Goal: Task Accomplishment & Management: Manage account settings

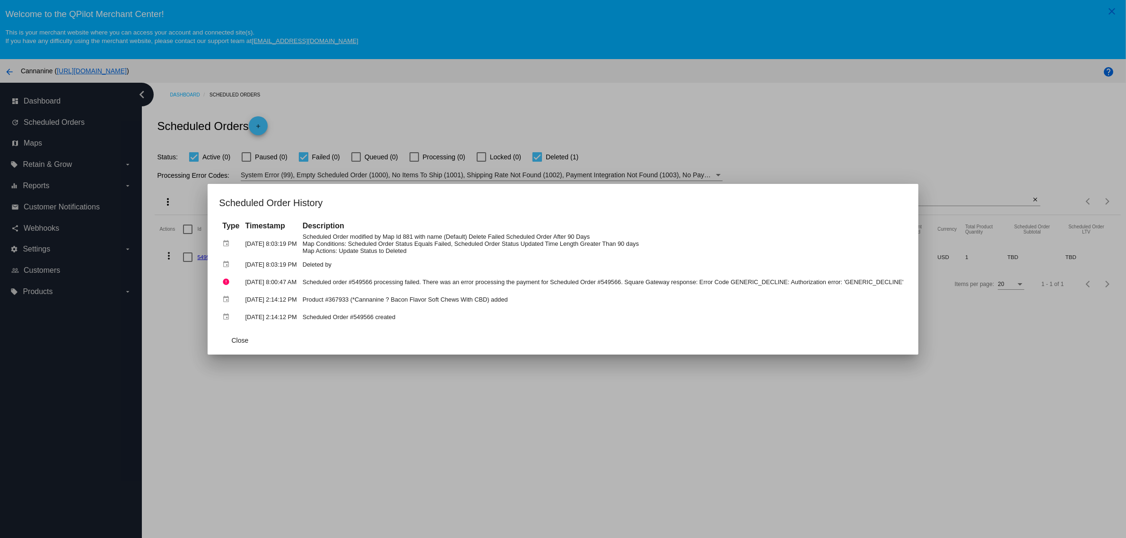
click at [752, 95] on div at bounding box center [563, 269] width 1126 height 538
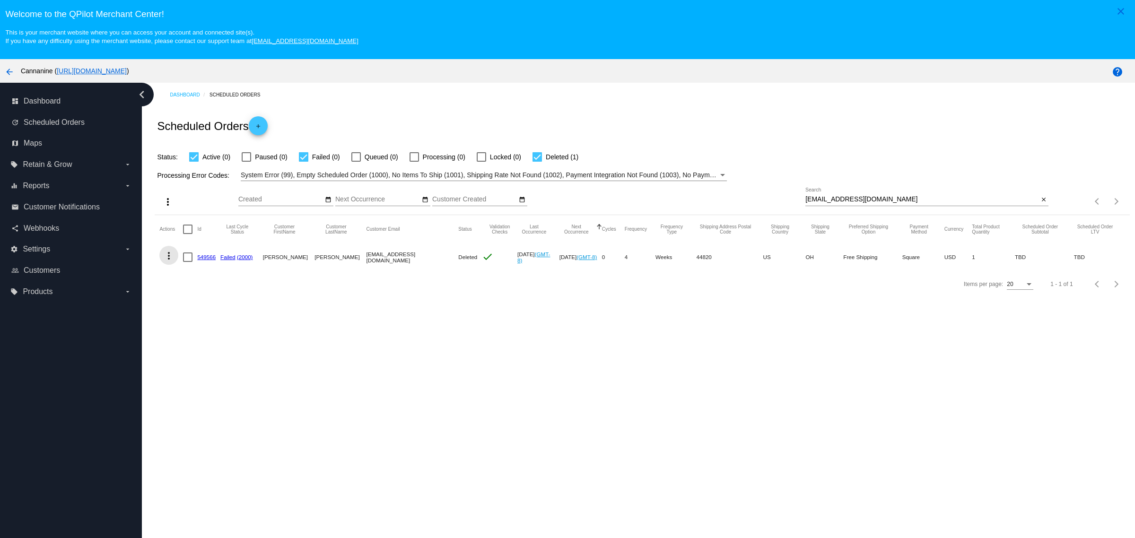
click at [167, 261] on mat-icon "more_vert" at bounding box center [168, 255] width 11 height 11
click at [215, 313] on button "history View Cycles History" at bounding box center [206, 306] width 94 height 23
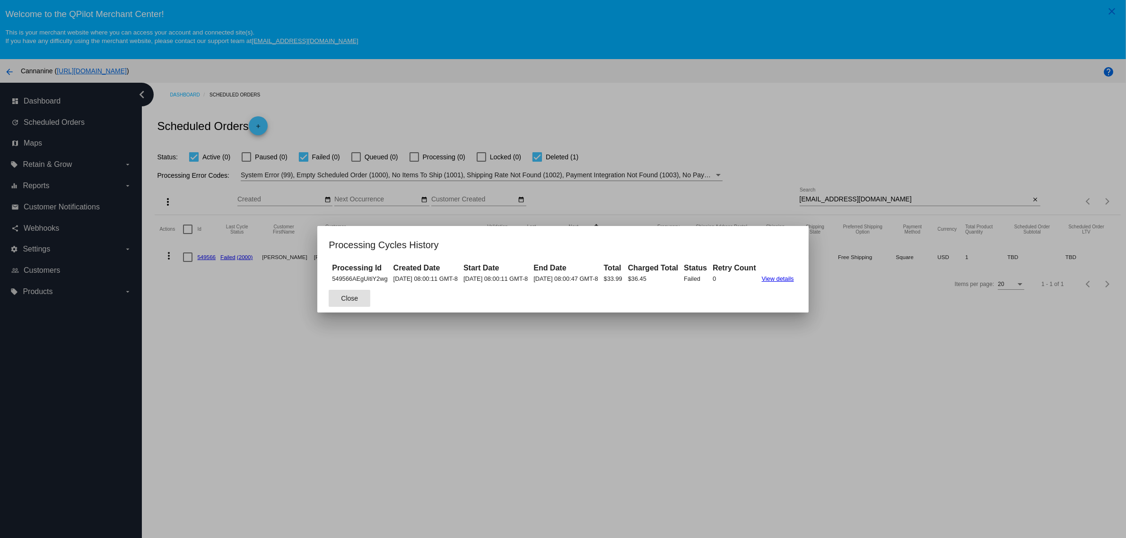
click at [268, 338] on div at bounding box center [563, 269] width 1126 height 538
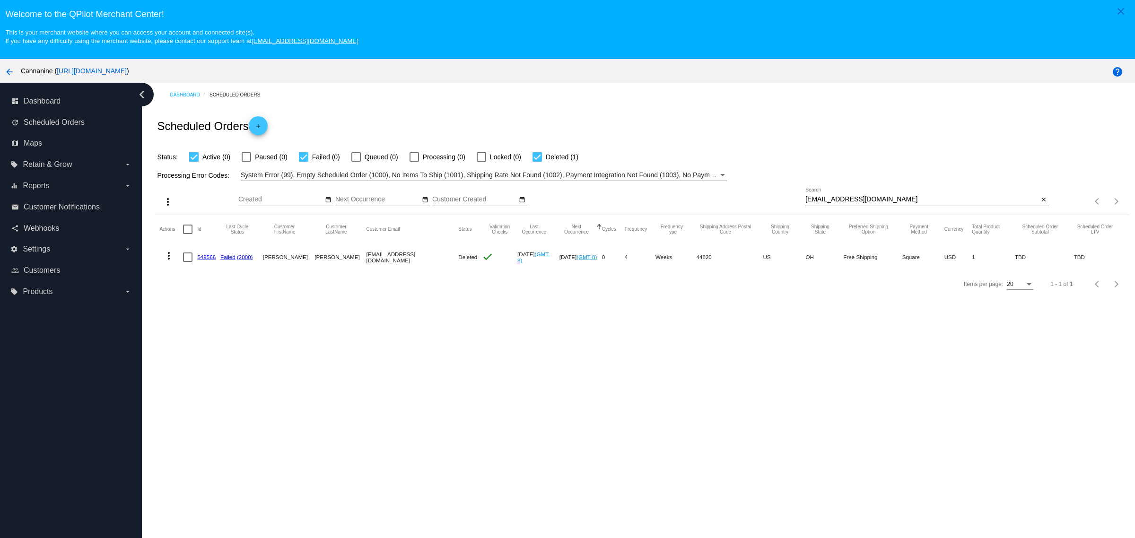
click at [907, 203] on input "c98532803@gmail.com" at bounding box center [921, 200] width 233 height 8
paste input "susanrclark1810"
click at [173, 261] on mat-icon "more_vert" at bounding box center [168, 255] width 11 height 11
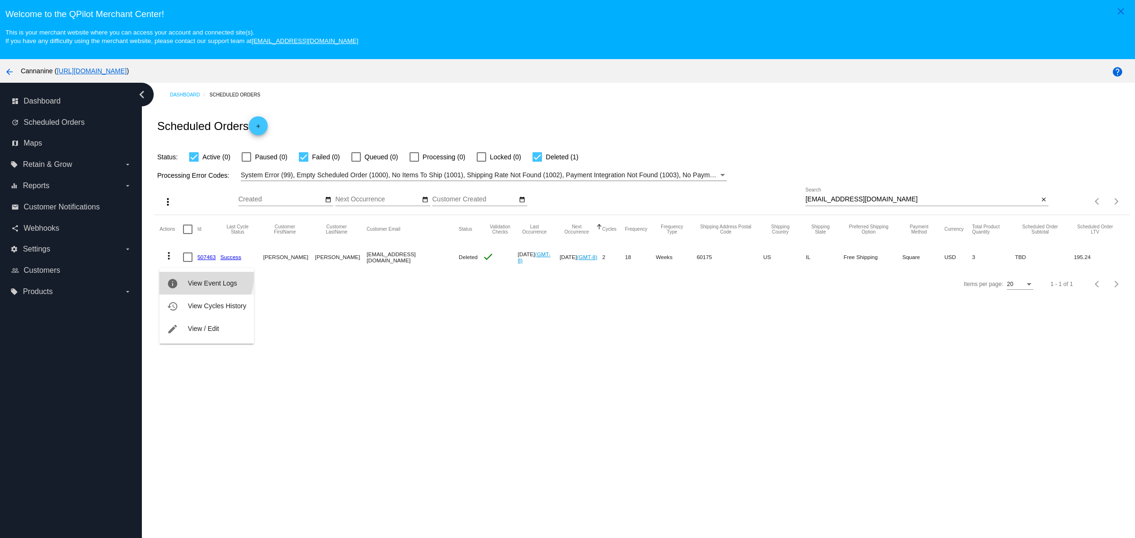
click at [200, 277] on button "info View Event Logs" at bounding box center [206, 283] width 94 height 23
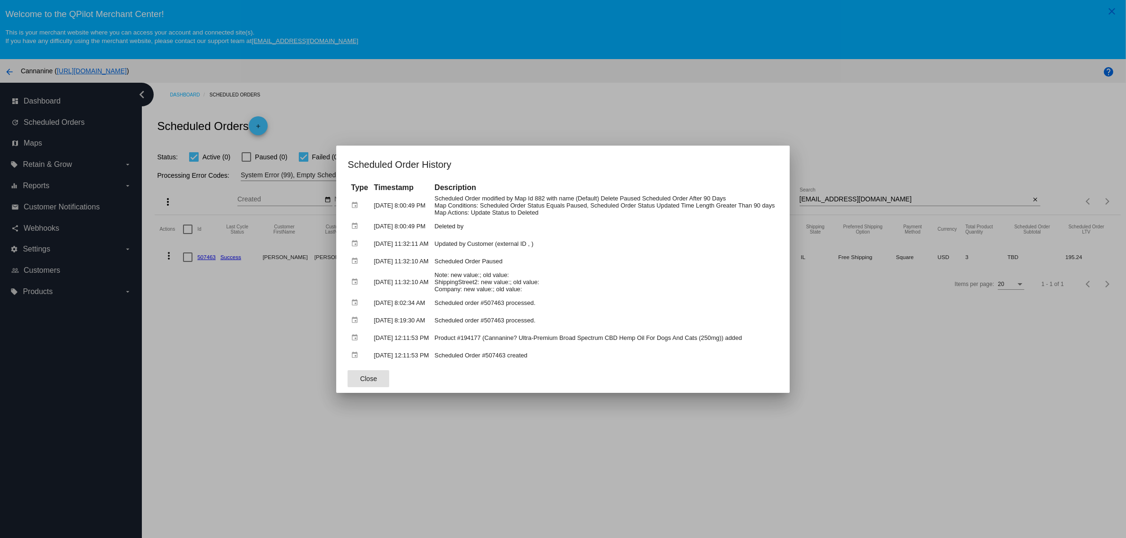
click at [269, 287] on div at bounding box center [563, 269] width 1126 height 538
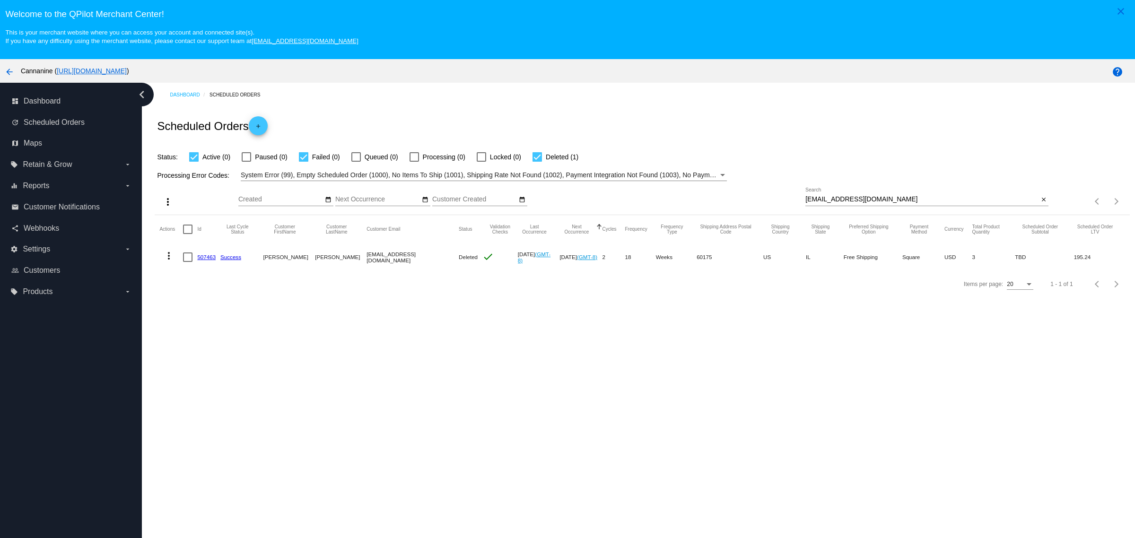
click at [207, 269] on mat-cell "507463" at bounding box center [208, 256] width 23 height 27
copy link "507463"
click at [166, 256] on mat-icon "more_vert" at bounding box center [168, 255] width 11 height 11
click at [216, 273] on button "info View Event Logs" at bounding box center [206, 275] width 94 height 11
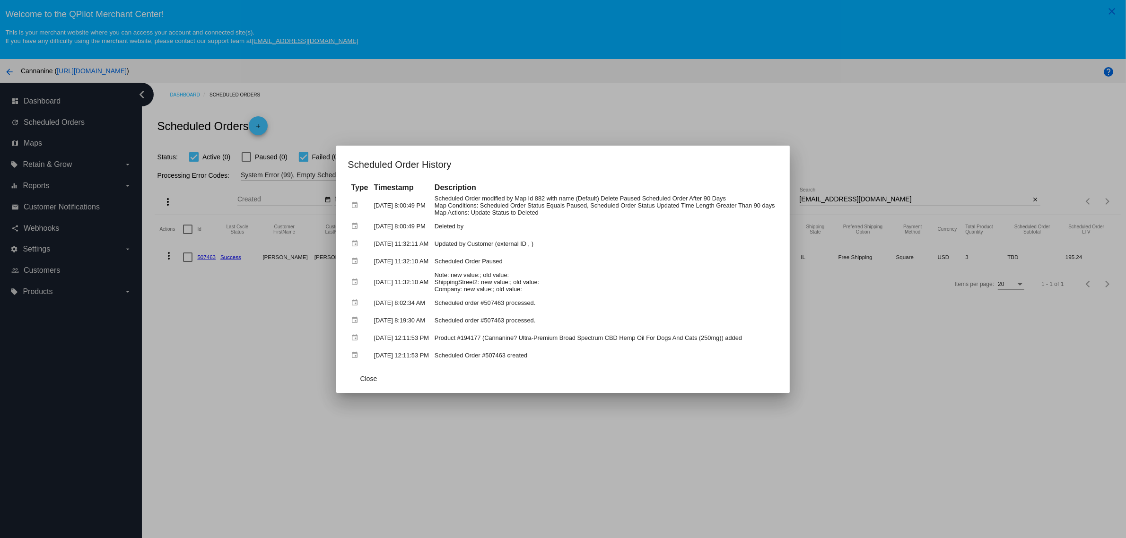
click at [850, 134] on div at bounding box center [563, 269] width 1126 height 538
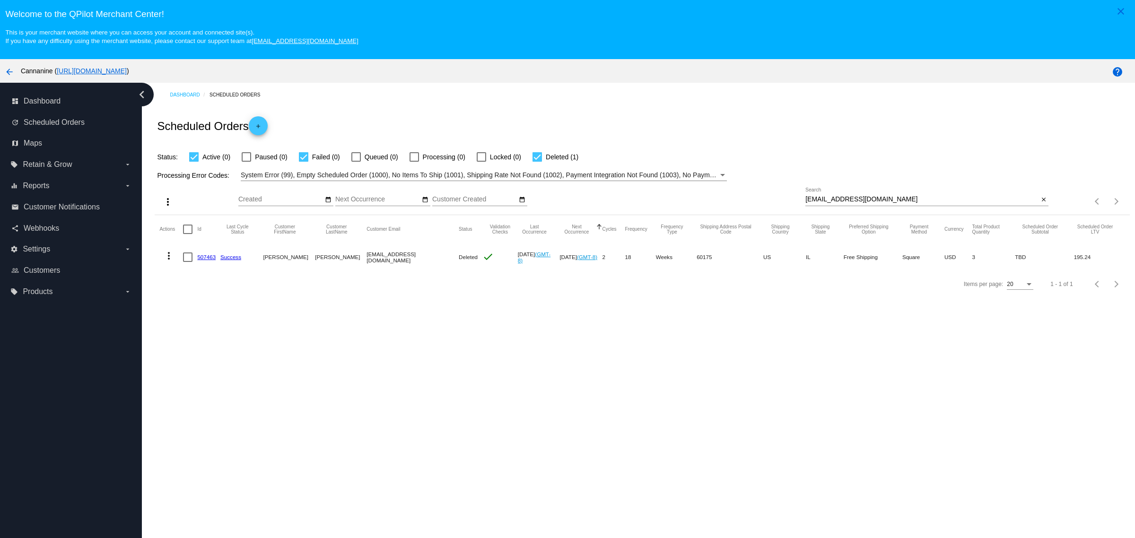
click at [894, 197] on div "susanrclark1810@gmail.com Search" at bounding box center [921, 197] width 233 height 18
click at [893, 199] on div "susanrclark1810@gmail.com Search" at bounding box center [921, 197] width 233 height 18
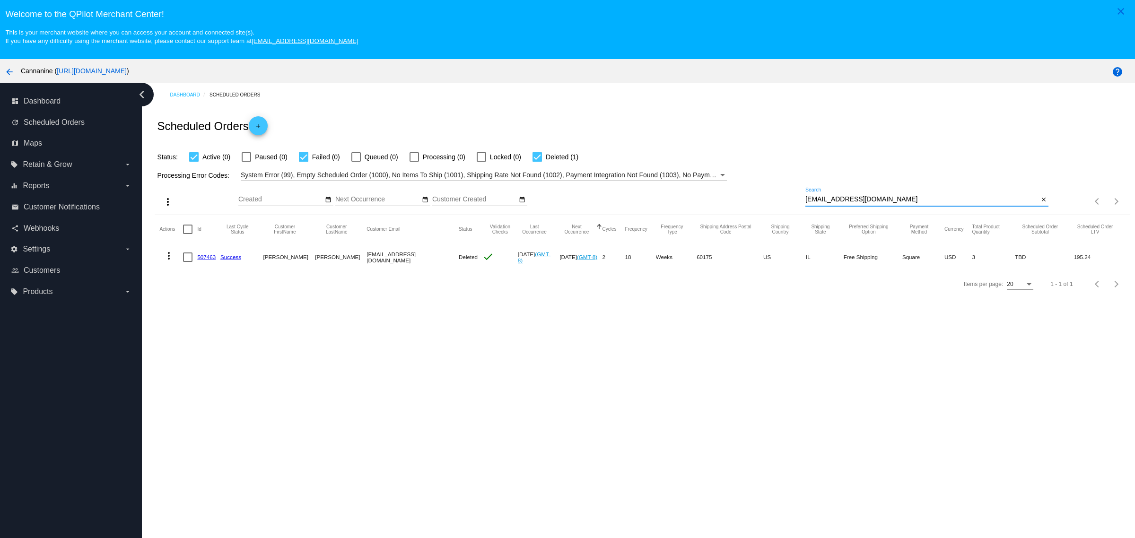
click at [893, 199] on div "susanrclark1810@gmail.com Search" at bounding box center [921, 197] width 233 height 18
click at [889, 202] on input "susanrclark1810@gmail.com" at bounding box center [921, 200] width 233 height 8
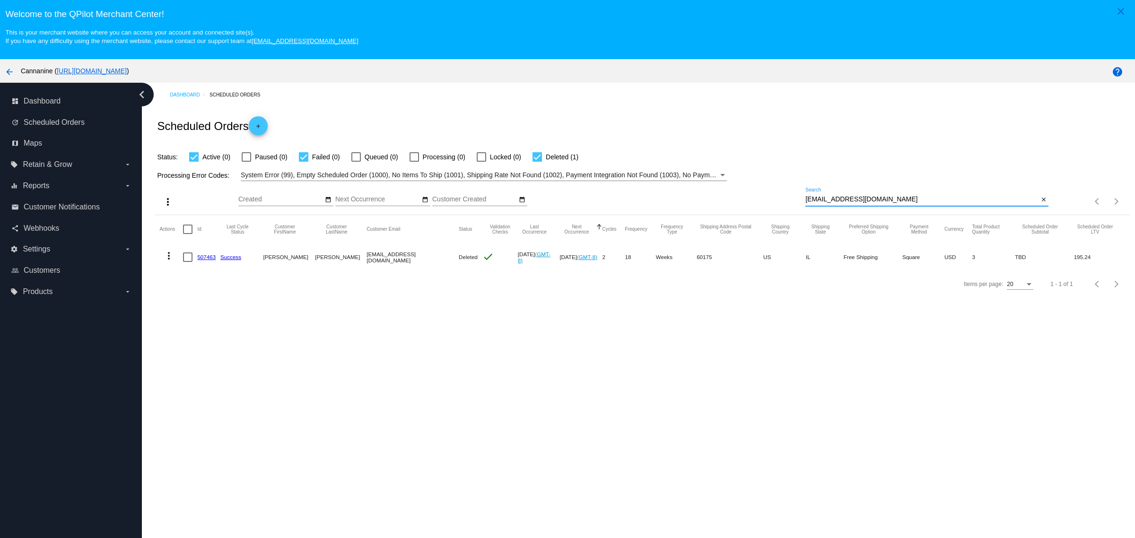
paste input "wjjadm24"
click at [174, 261] on mat-icon "more_vert" at bounding box center [168, 255] width 11 height 11
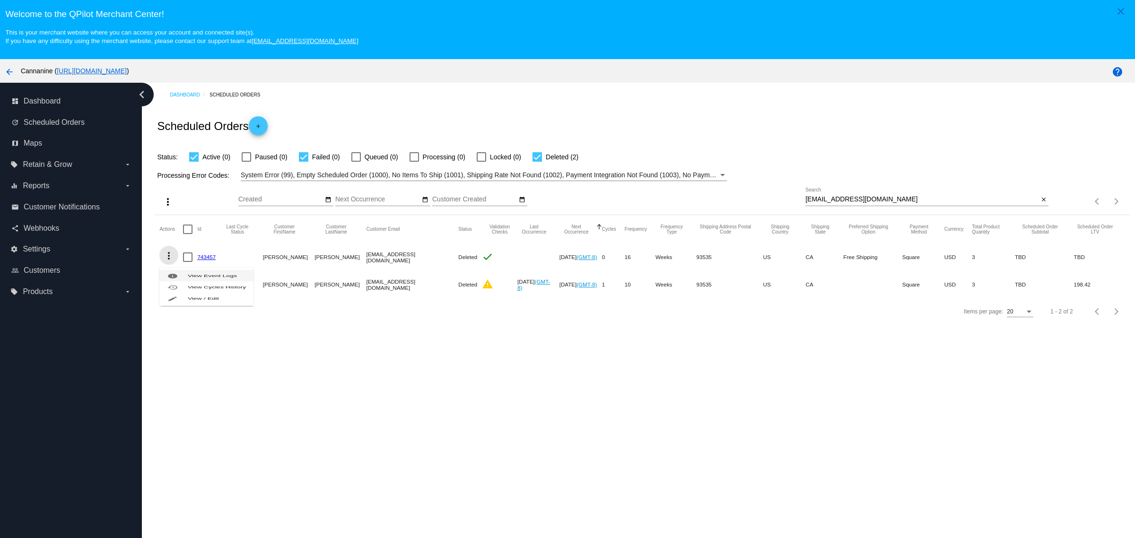
click at [201, 278] on span "View Event Logs" at bounding box center [212, 276] width 49 height 4
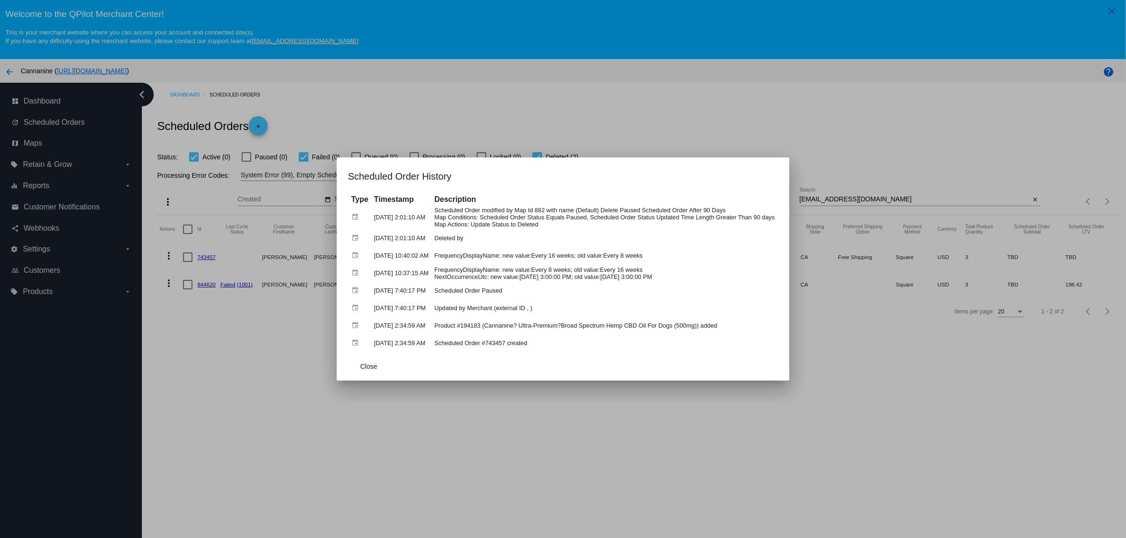
click at [261, 314] on div at bounding box center [563, 269] width 1126 height 538
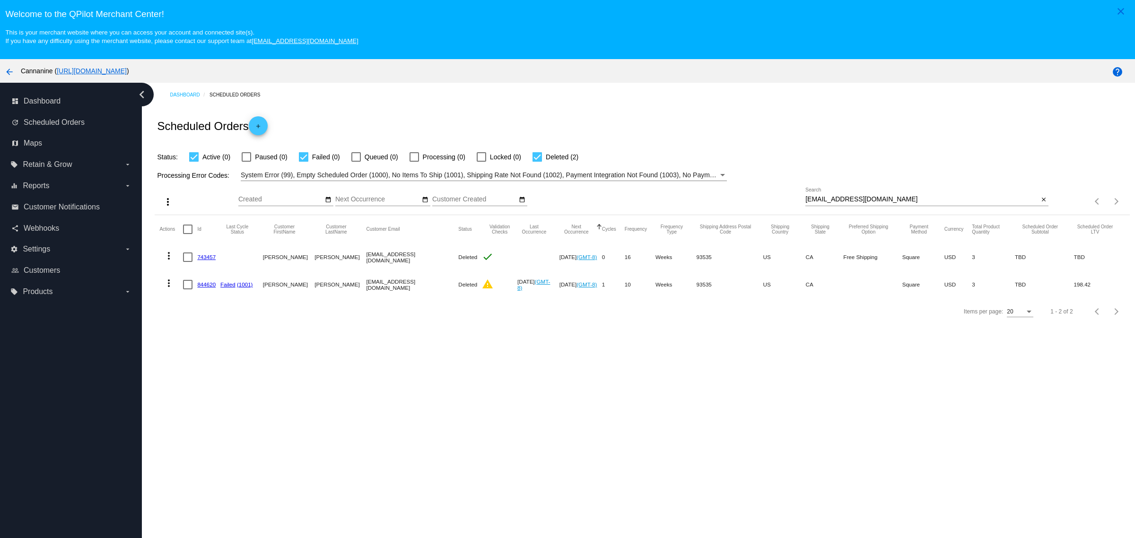
click at [230, 264] on mat-cell at bounding box center [241, 256] width 43 height 27
copy mat-cell
click at [218, 262] on mat-cell "743457" at bounding box center [208, 256] width 23 height 27
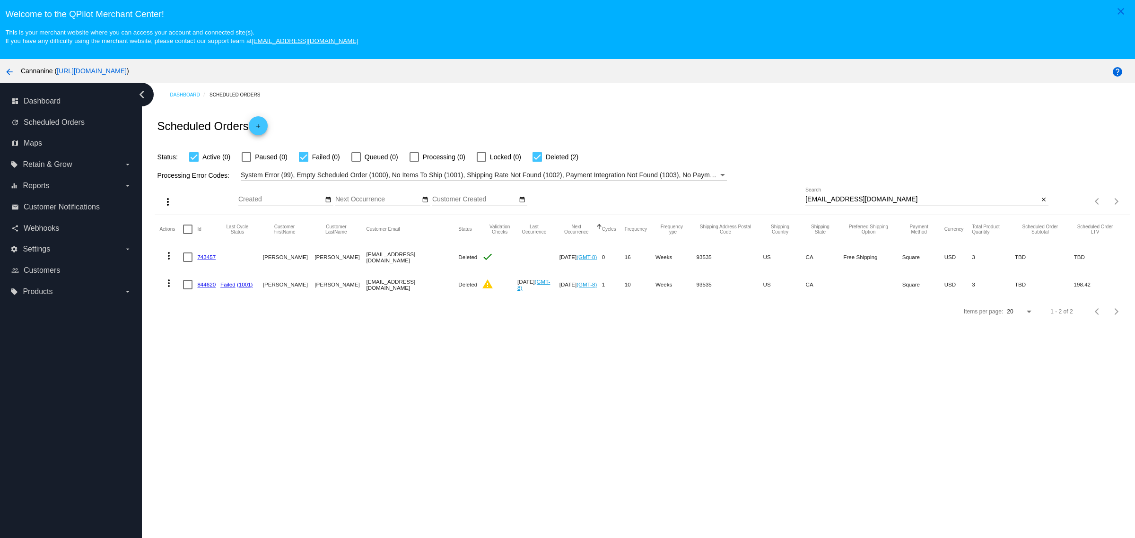
click at [218, 262] on mat-cell "743457" at bounding box center [208, 256] width 23 height 27
copy link "743457"
click at [376, 325] on div "Items per page: 20 1 - 2 of 2" at bounding box center [642, 311] width 974 height 26
click at [163, 292] on button "more_vert" at bounding box center [168, 282] width 19 height 19
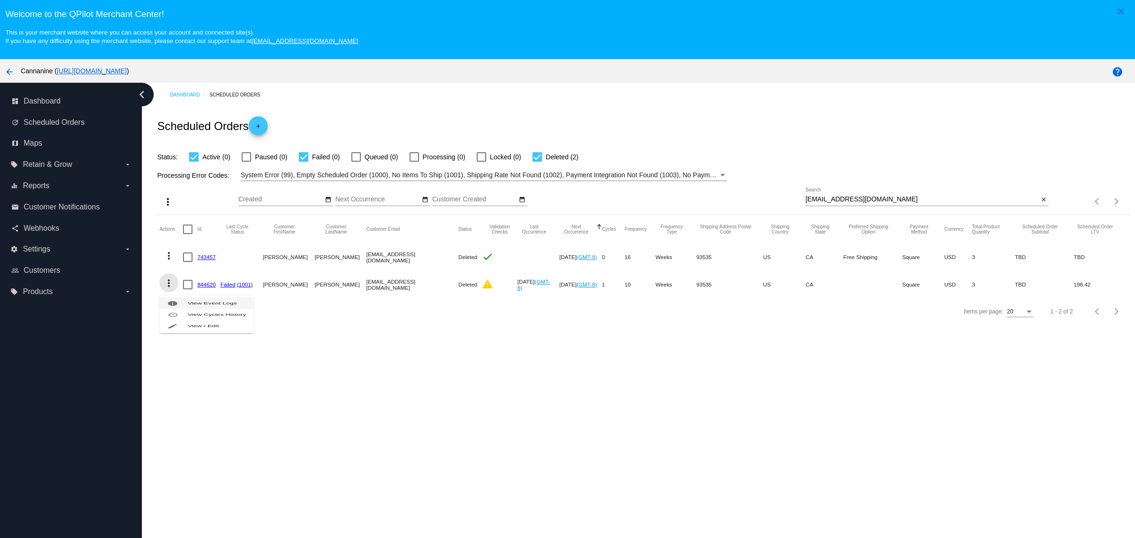
click at [197, 305] on span "View Event Logs" at bounding box center [212, 303] width 49 height 4
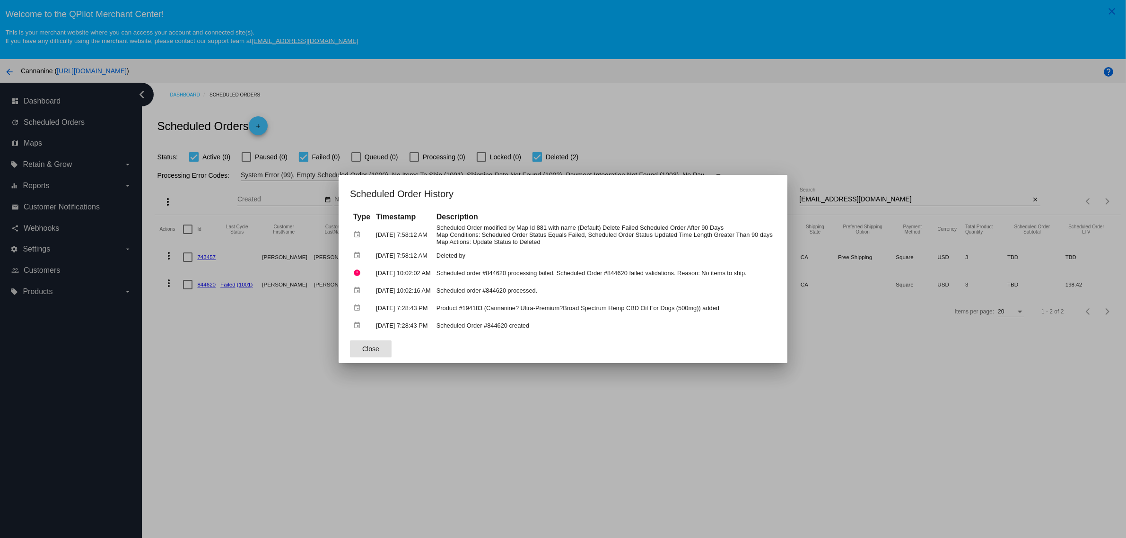
click at [416, 399] on div at bounding box center [563, 269] width 1126 height 538
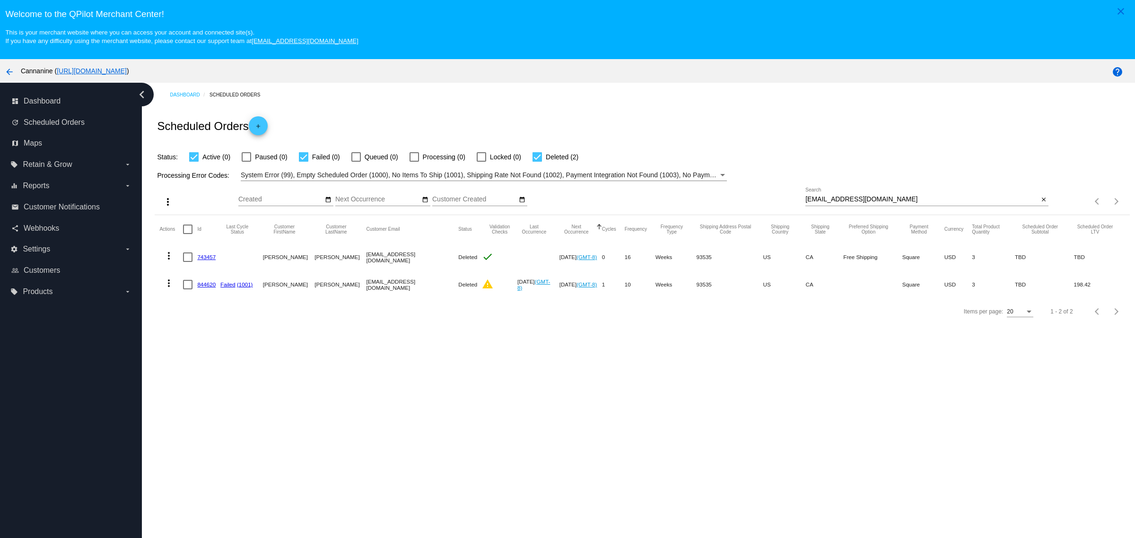
click at [207, 296] on mat-cell "844620" at bounding box center [208, 284] width 23 height 27
copy link "844620"
click at [864, 197] on div "wjjadm24@gmail.com Search" at bounding box center [921, 197] width 233 height 18
click at [860, 199] on div "wjjadm24@gmail.com Search" at bounding box center [921, 197] width 233 height 18
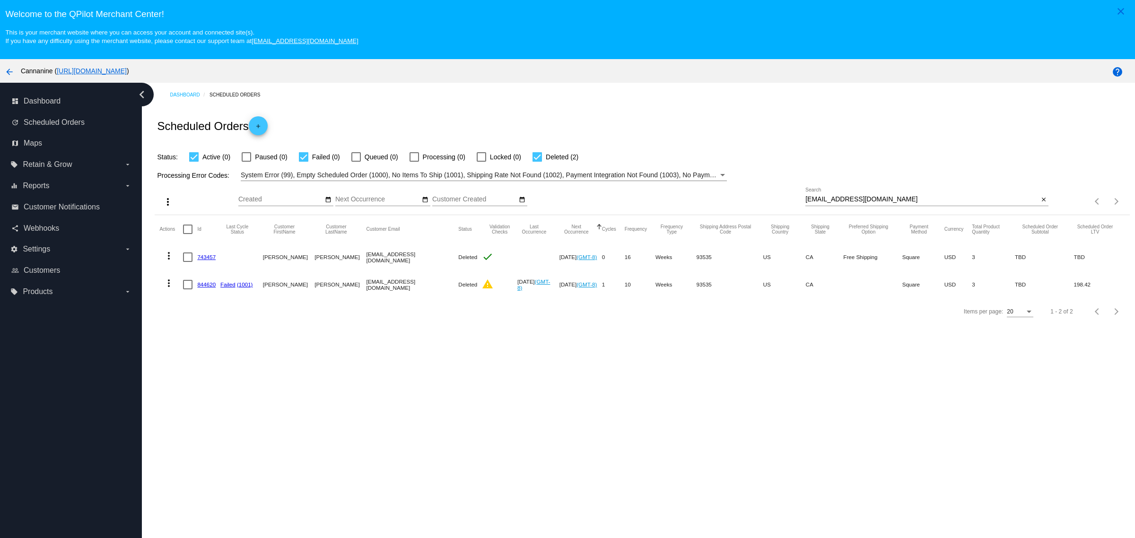
click at [860, 199] on div "wjjadm24@gmail.com Search" at bounding box center [921, 197] width 233 height 18
drag, startPoint x: 860, startPoint y: 199, endPoint x: 854, endPoint y: 203, distance: 7.9
click at [857, 201] on div "wjjadm24@gmail.com Search" at bounding box center [921, 197] width 233 height 18
click at [854, 203] on input "wjjadm24@gmail.com" at bounding box center [921, 200] width 233 height 8
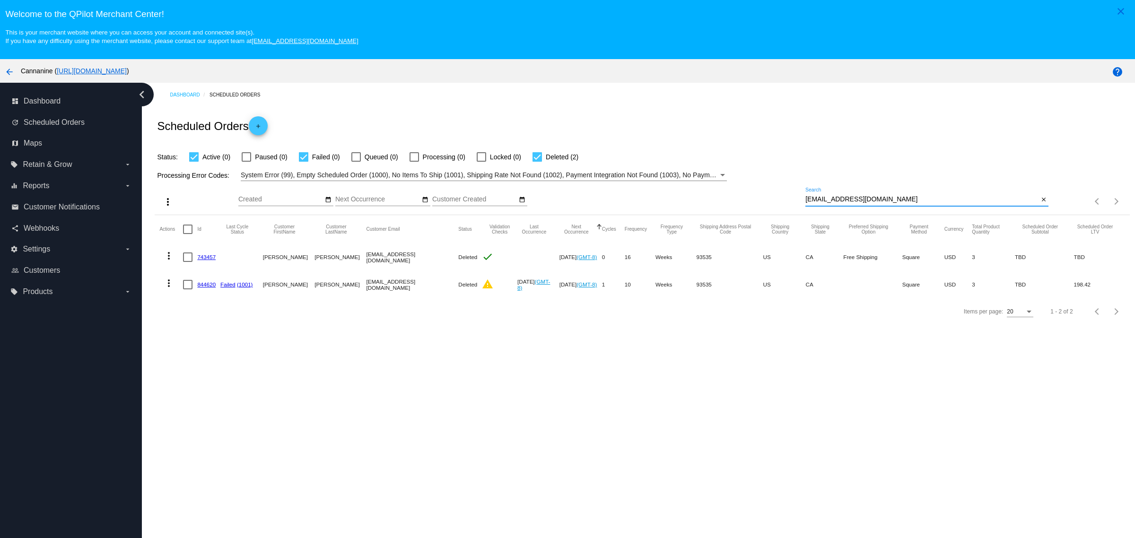
click at [854, 203] on input "wjjadm24@gmail.com" at bounding box center [921, 200] width 233 height 8
paste input "mnalaniz"
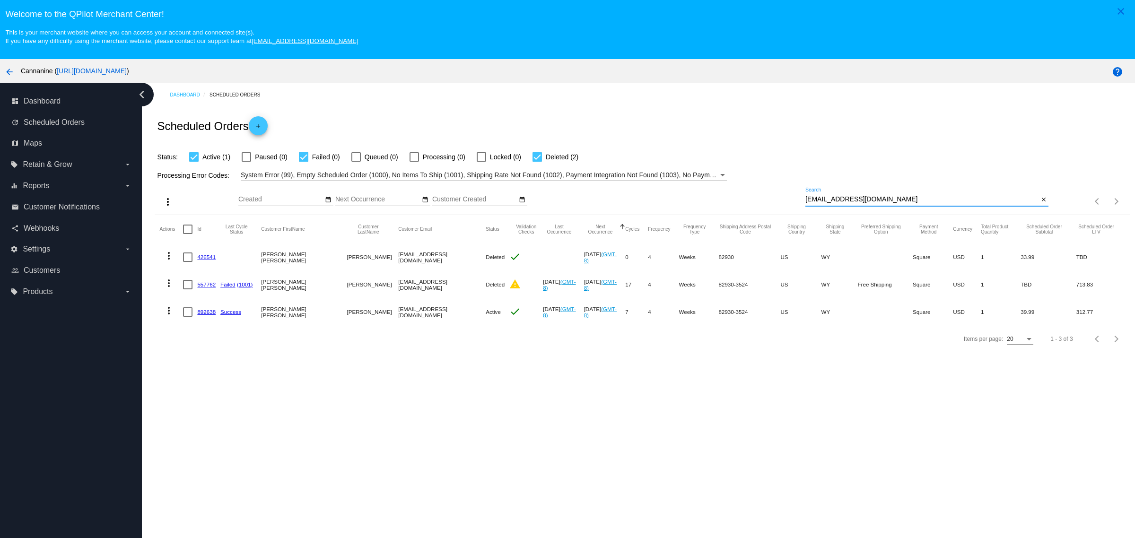
click at [169, 289] on mat-icon "more_vert" at bounding box center [168, 283] width 11 height 11
click at [207, 305] on span "View Event Logs" at bounding box center [212, 303] width 49 height 4
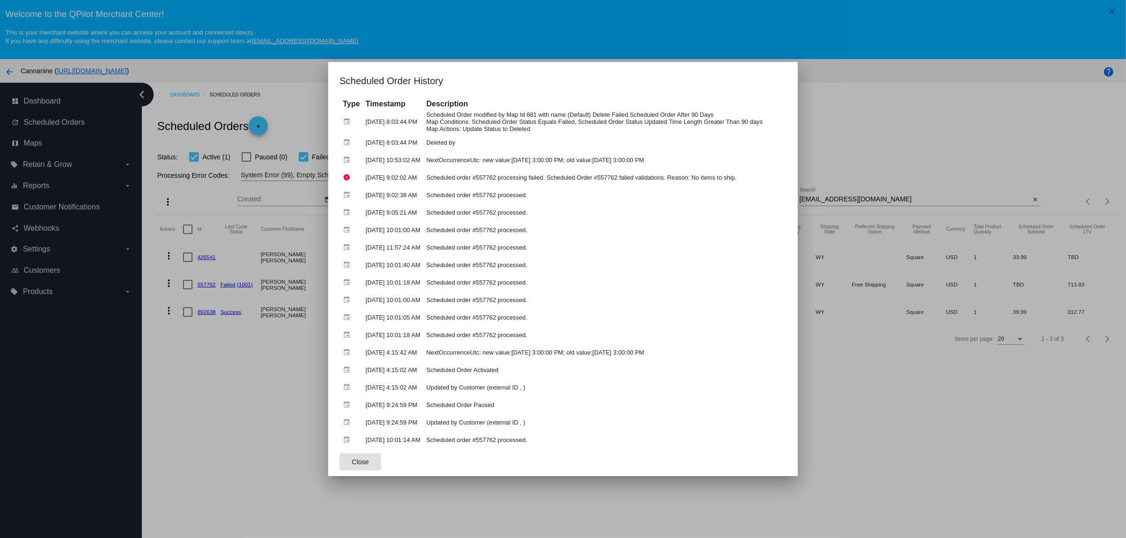
click at [204, 343] on div at bounding box center [563, 269] width 1126 height 538
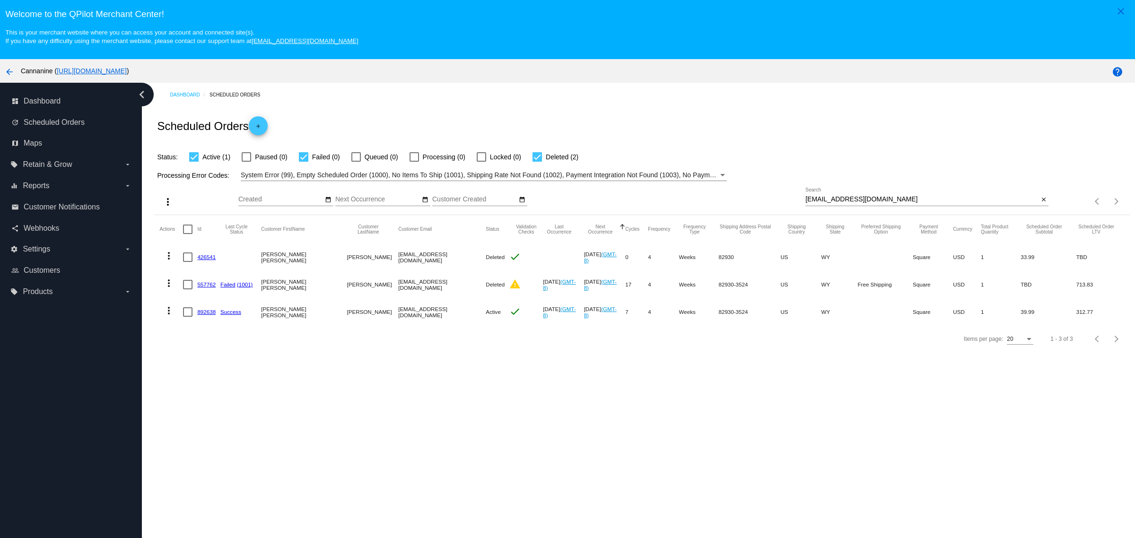
click at [169, 261] on mat-icon "more_vert" at bounding box center [168, 255] width 11 height 11
click at [203, 274] on button "info View Event Logs" at bounding box center [206, 275] width 94 height 11
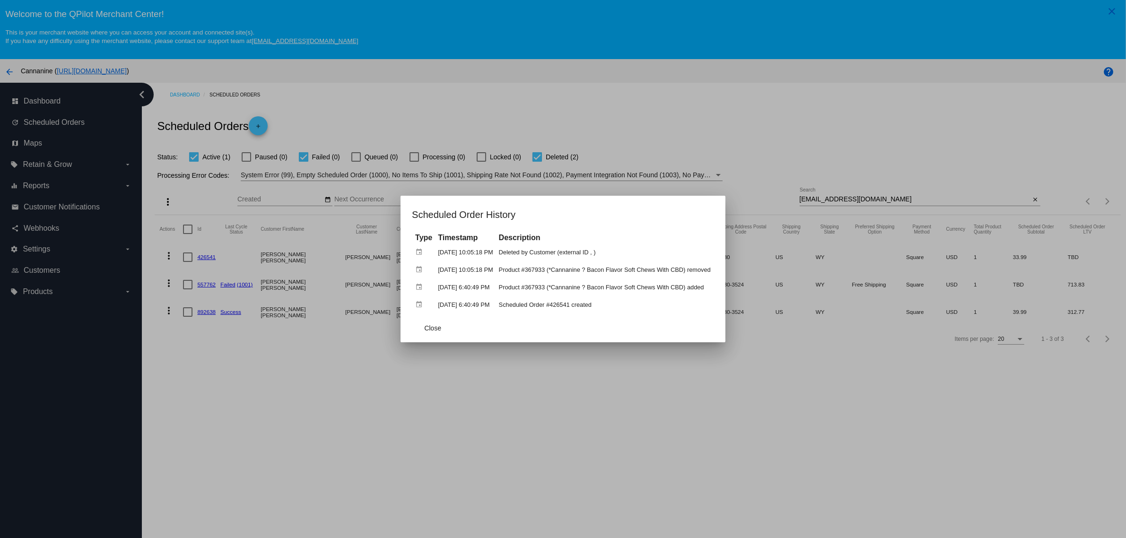
click at [332, 385] on div at bounding box center [563, 269] width 1126 height 538
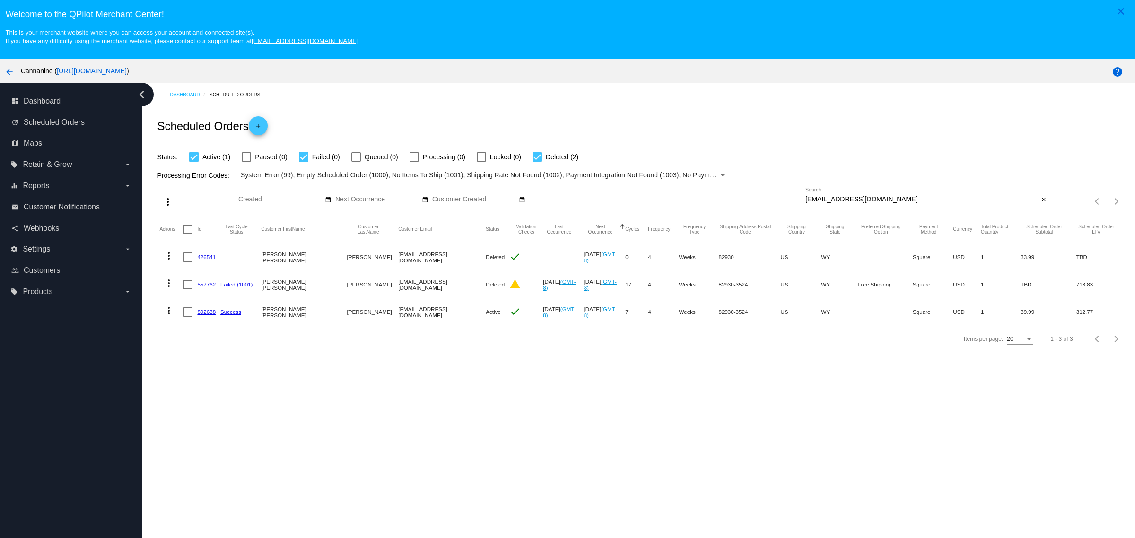
click at [842, 203] on input "mnalaniz@gmail.com" at bounding box center [921, 200] width 233 height 8
paste input "jacquelynfrancis67@yahoo"
type input "jacquelynfrancis67@yahoo.com"
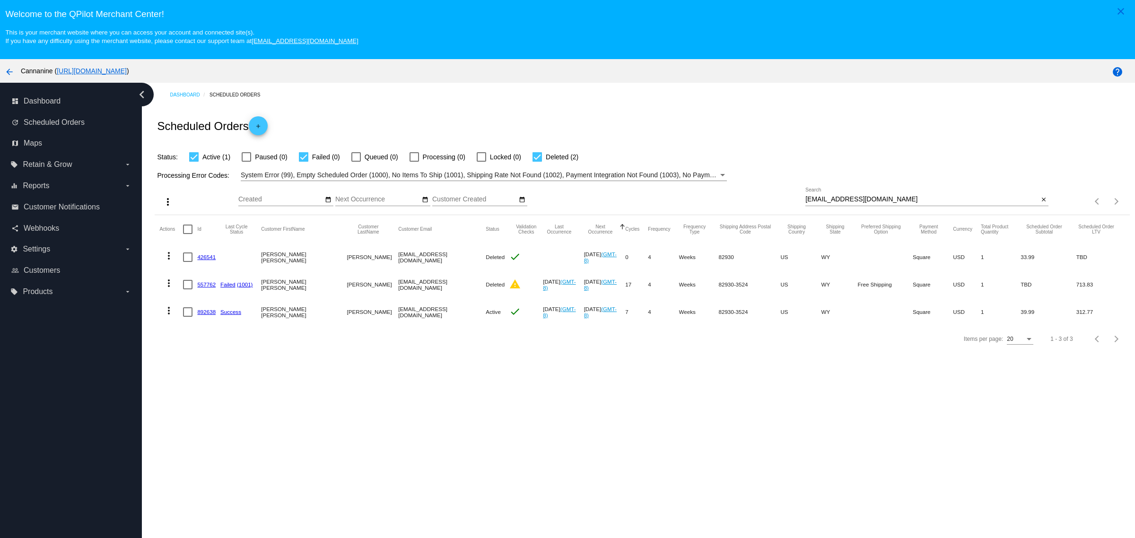
click at [903, 180] on div "Processing Error Codes: System Error (99), Empty Scheduled Order (1000), No Ite…" at bounding box center [642, 172] width 974 height 18
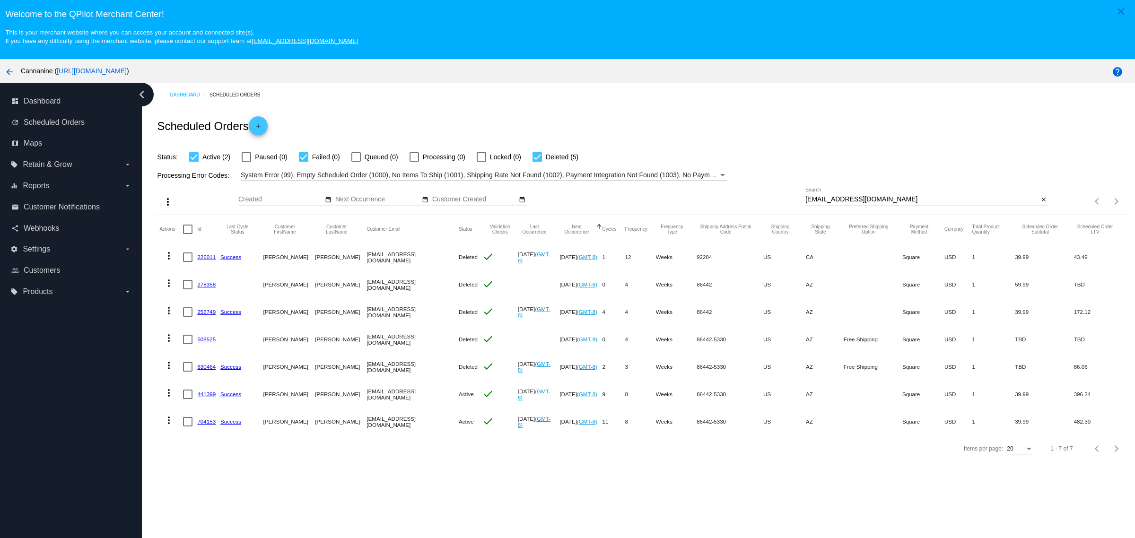
click at [160, 343] on button "more_vert" at bounding box center [168, 337] width 19 height 19
click at [206, 355] on button "info View Event Logs" at bounding box center [206, 357] width 94 height 11
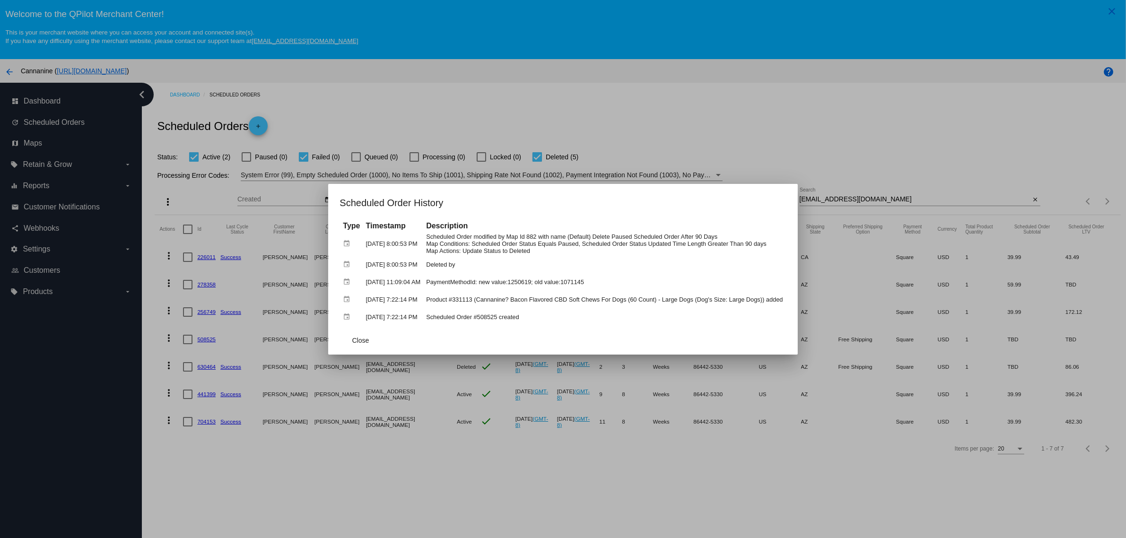
click at [816, 157] on div at bounding box center [563, 269] width 1126 height 538
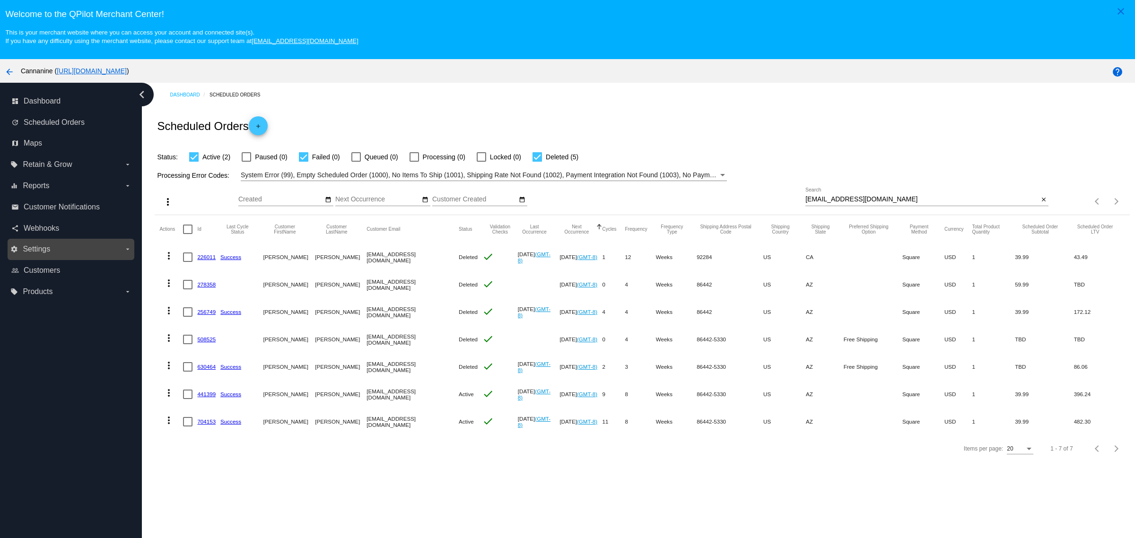
click at [40, 244] on label "settings Settings arrow_drop_down" at bounding box center [70, 249] width 121 height 15
click at [0, 0] on input "settings Settings arrow_drop_down" at bounding box center [0, 0] width 0 height 0
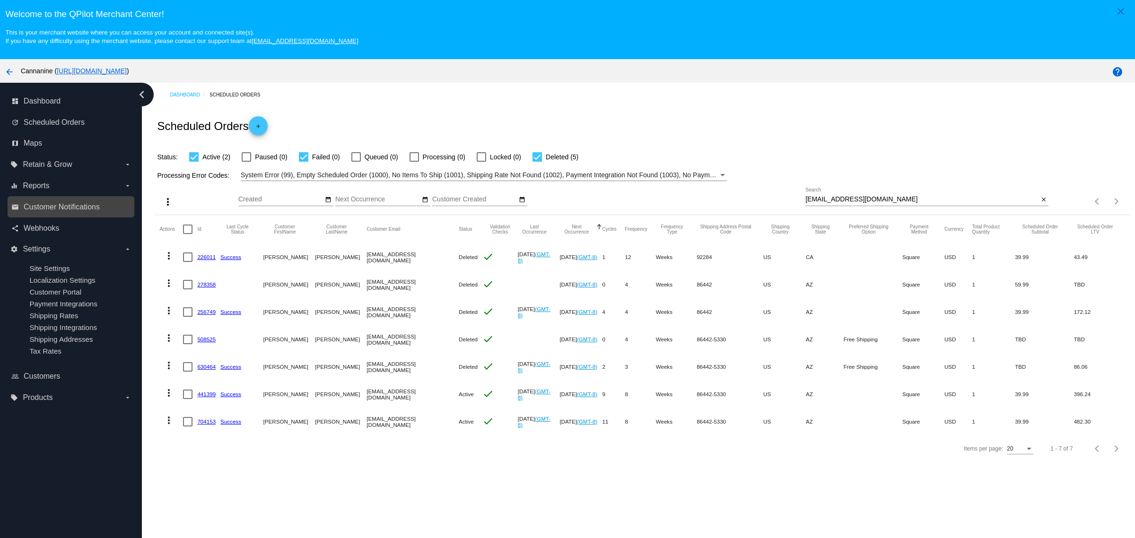
click at [78, 217] on div "email Customer Notifications" at bounding box center [71, 206] width 127 height 21
click at [82, 211] on span "Customer Notifications" at bounding box center [62, 207] width 76 height 9
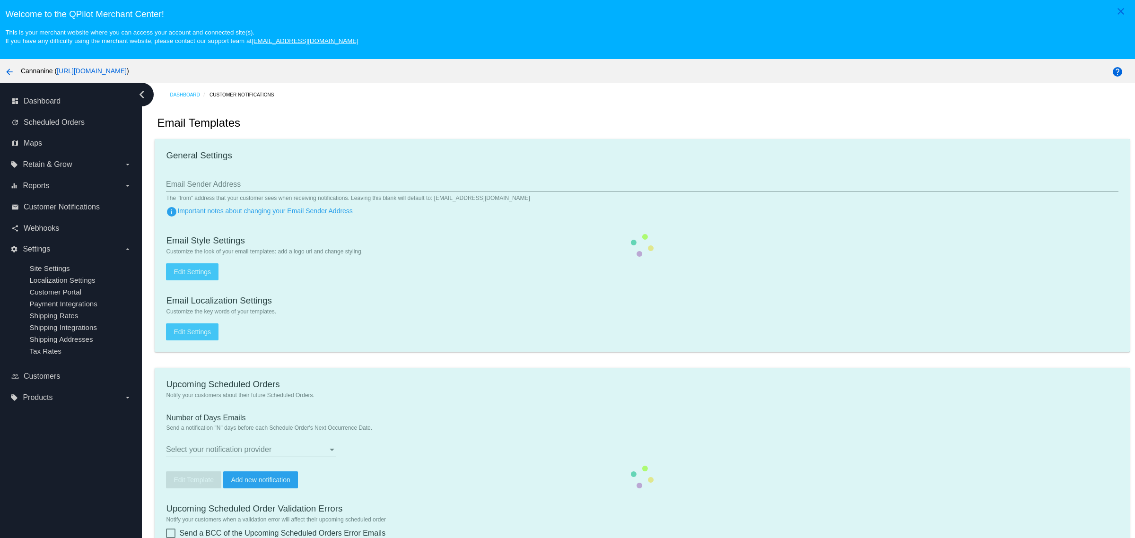
type input "orders@cannanine.com"
type input "1"
checkbox input "true"
type input "it@homelifemedia.com"
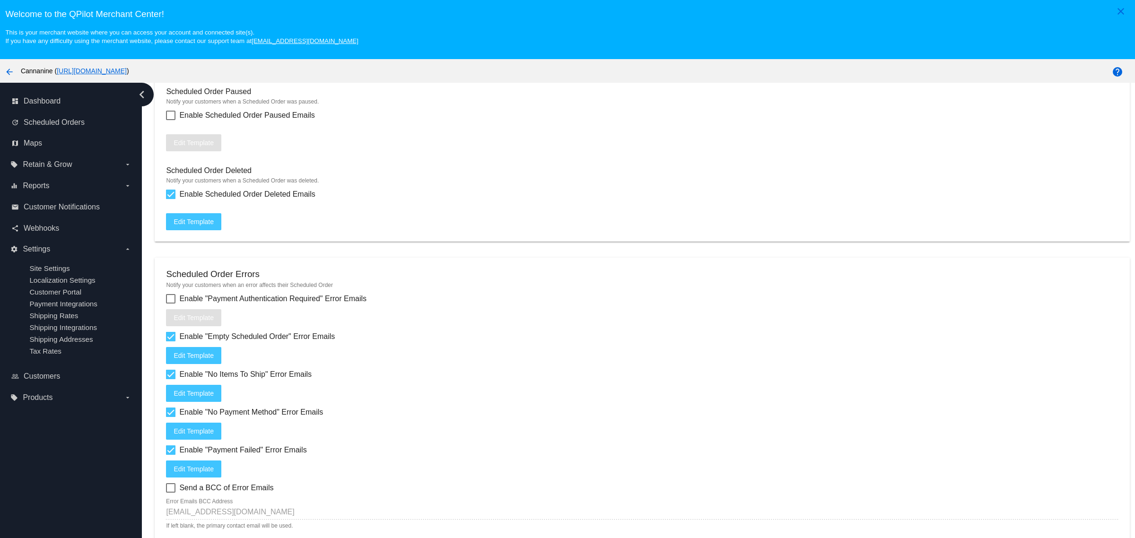
scroll to position [1005, 0]
click at [180, 200] on span "Enable Scheduled Order Deleted Emails" at bounding box center [247, 194] width 136 height 11
click at [171, 200] on input "Enable Scheduled Order Deleted Emails" at bounding box center [170, 199] width 0 height 0
checkbox input "false"
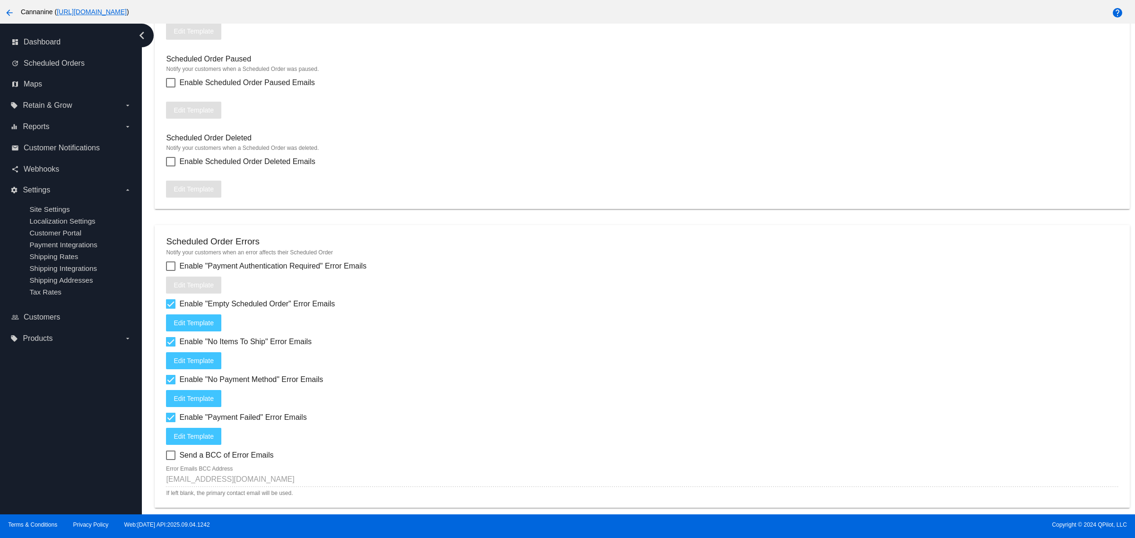
scroll to position [1026, 0]
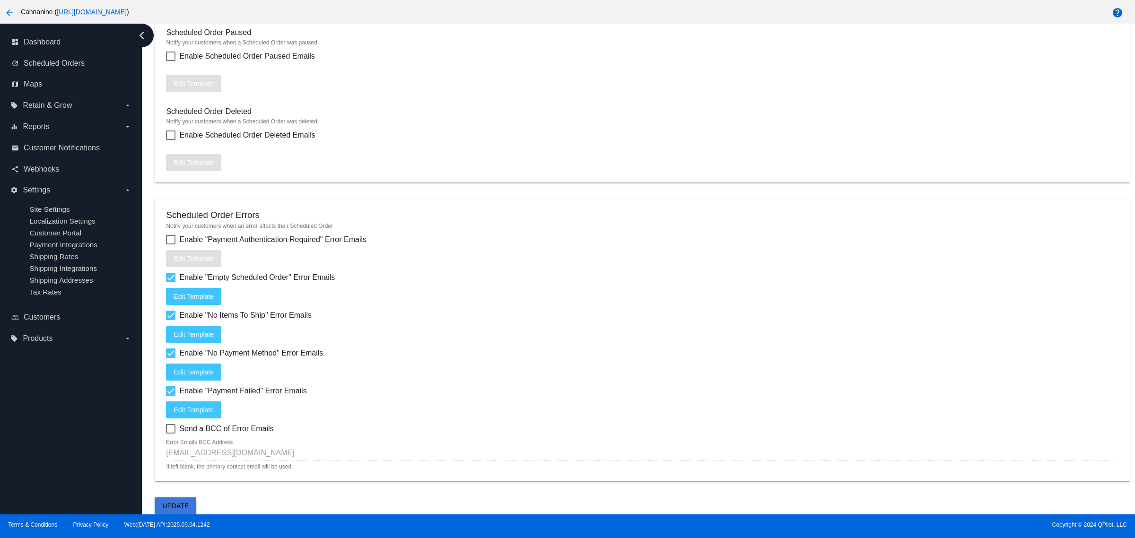
click at [185, 505] on span "Update" at bounding box center [176, 506] width 26 height 8
click at [168, 510] on button "Update" at bounding box center [176, 505] width 42 height 17
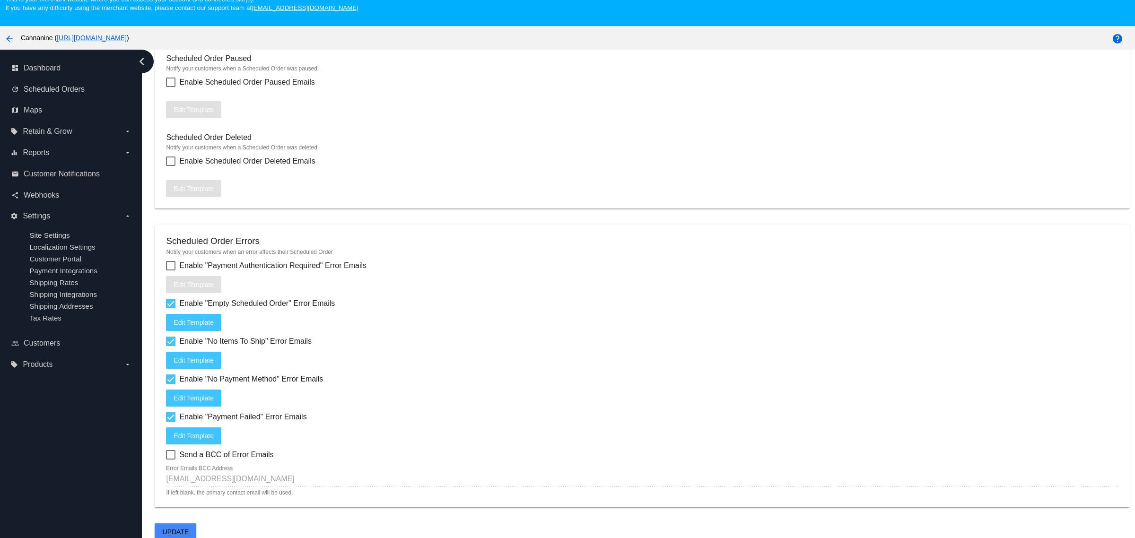
scroll to position [62, 0]
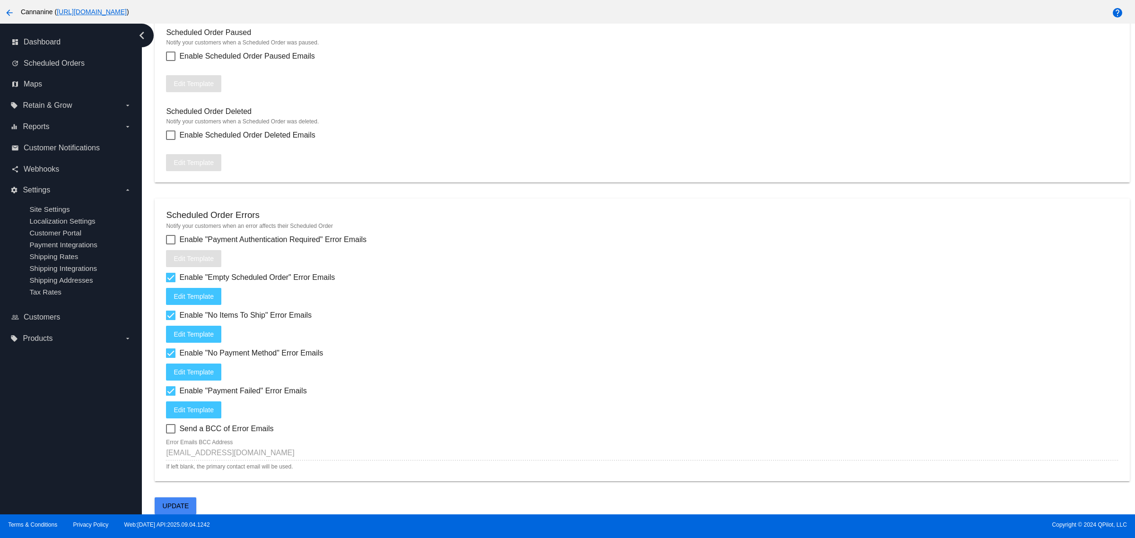
click at [176, 502] on span "Update" at bounding box center [176, 506] width 26 height 8
click at [1005, 167] on mat-card "Scheduled Orders Status Updates Notify your customers when the status of their …" at bounding box center [642, 43] width 974 height 279
click at [187, 498] on button "Update" at bounding box center [176, 505] width 42 height 17
click at [0, 8] on link "arrow_back" at bounding box center [9, 12] width 19 height 8
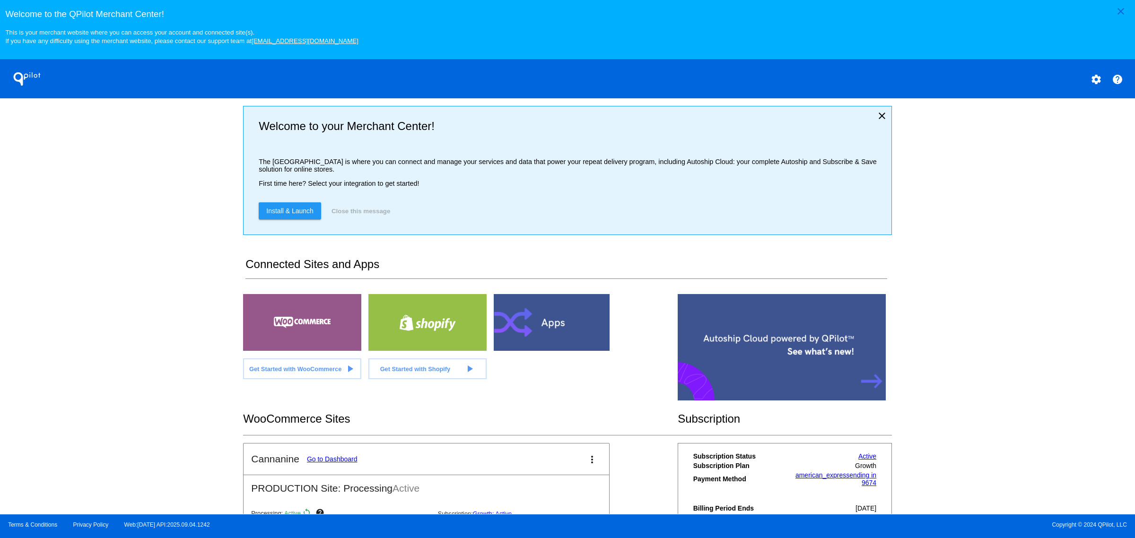
click at [341, 465] on mat-card-title "Cannanine Go to Dashboard" at bounding box center [304, 458] width 106 height 11
click at [341, 463] on link "Go to Dashboard" at bounding box center [332, 459] width 51 height 8
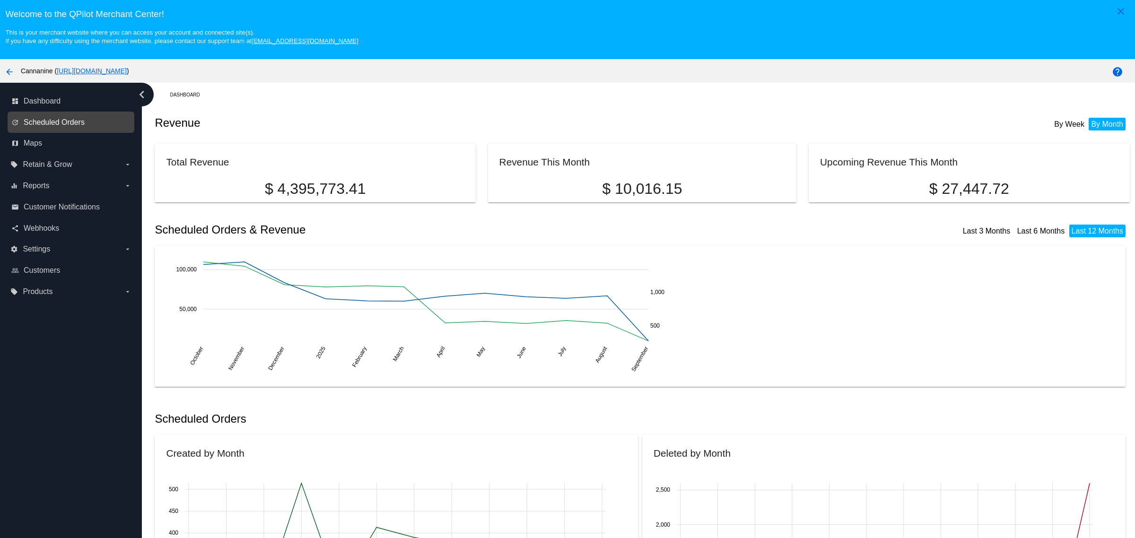
click at [69, 124] on span "Scheduled Orders" at bounding box center [54, 122] width 61 height 9
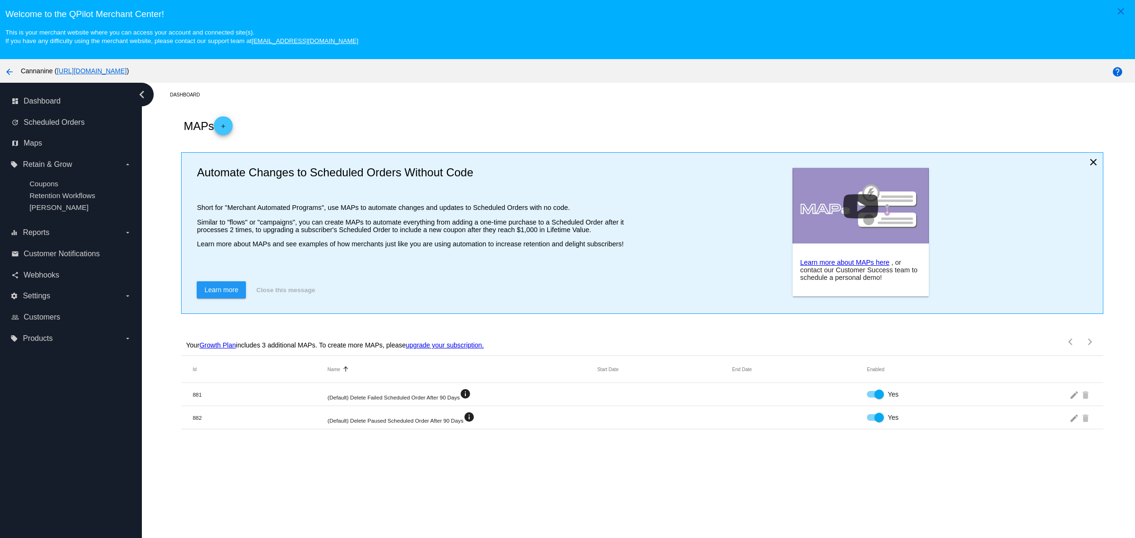
scroll to position [62, 0]
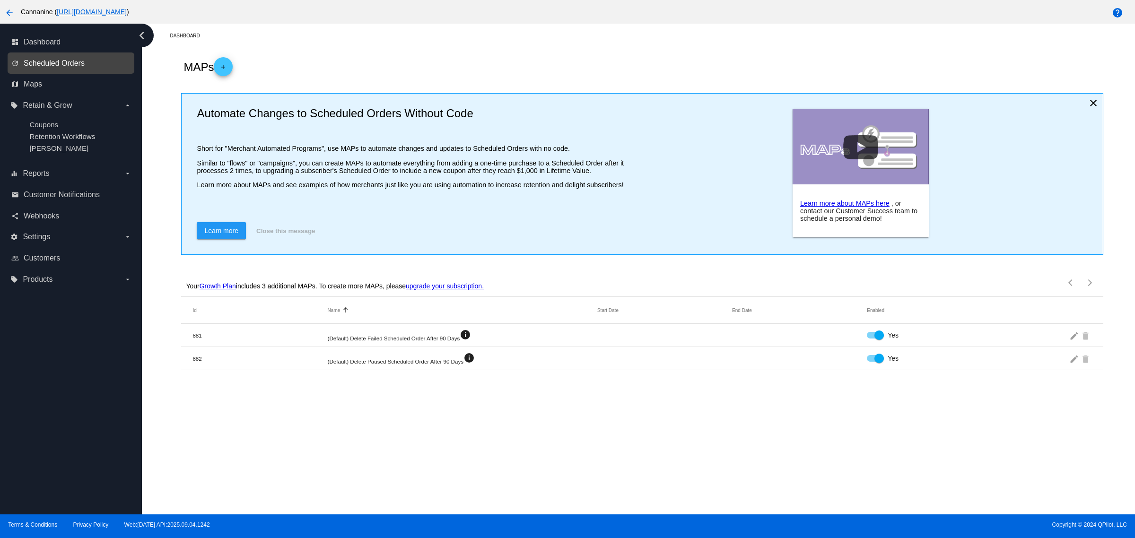
click at [41, 62] on span "Scheduled Orders" at bounding box center [54, 63] width 61 height 9
